Goal: Find specific page/section: Find specific page/section

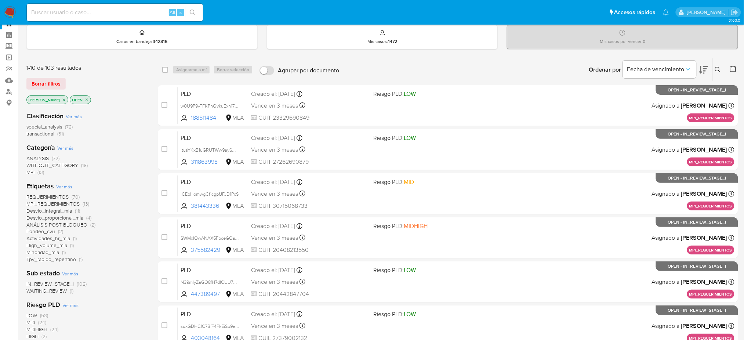
scroll to position [26, 0]
click at [67, 225] on span "ANÁLISIS POST BLOQUEO" at bounding box center [56, 223] width 61 height 7
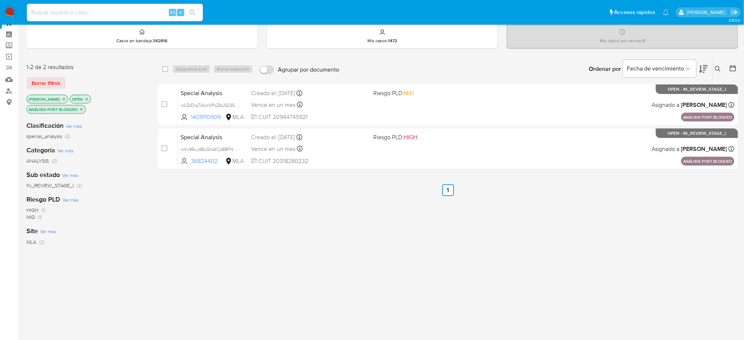
click at [14, 15] on img at bounding box center [10, 12] width 12 height 12
